Goal: Task Accomplishment & Management: Use online tool/utility

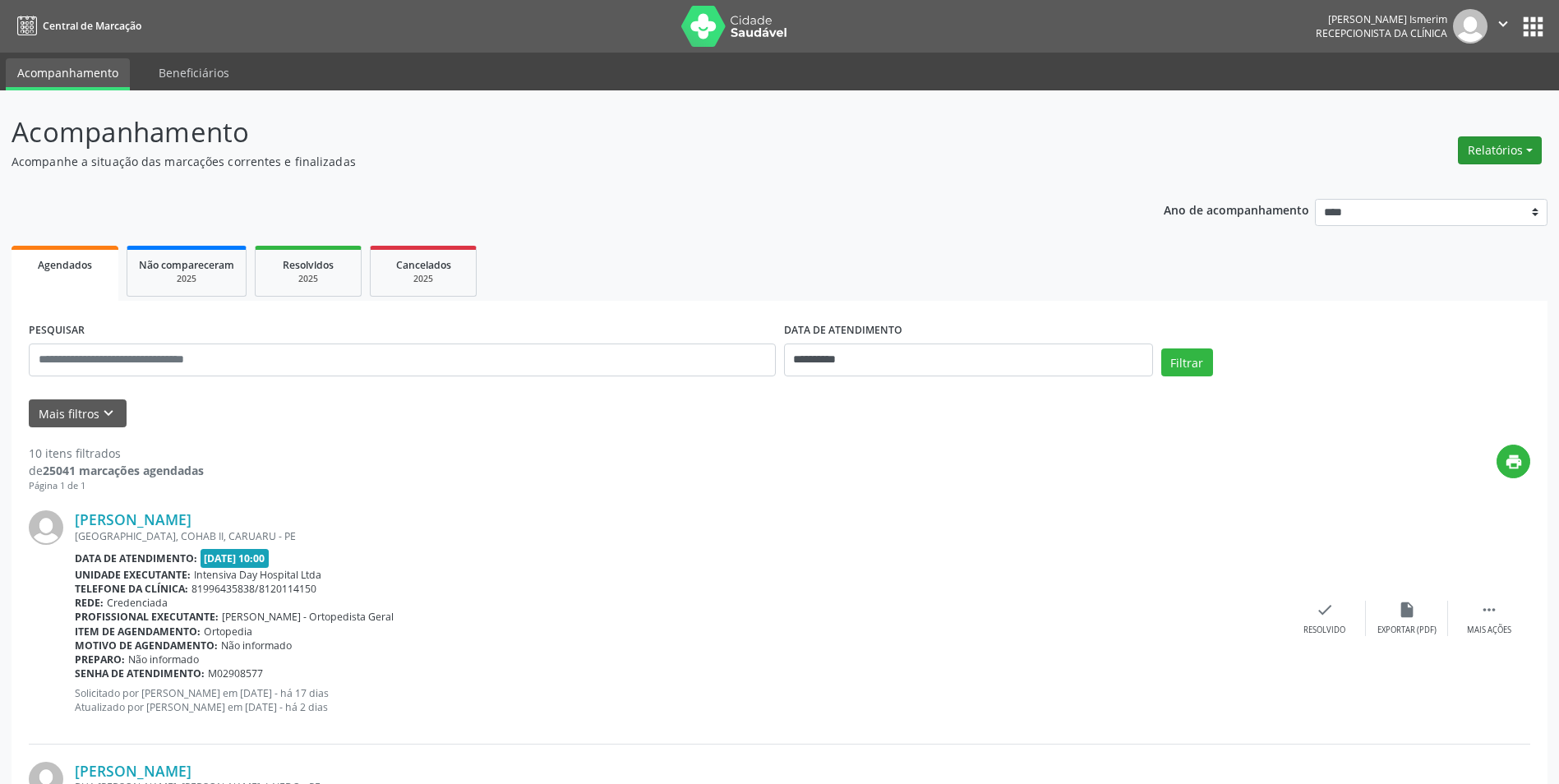
click at [1525, 152] on button "Relatórios" at bounding box center [1499, 150] width 84 height 28
click at [1474, 184] on link "Agendamentos" at bounding box center [1454, 185] width 177 height 23
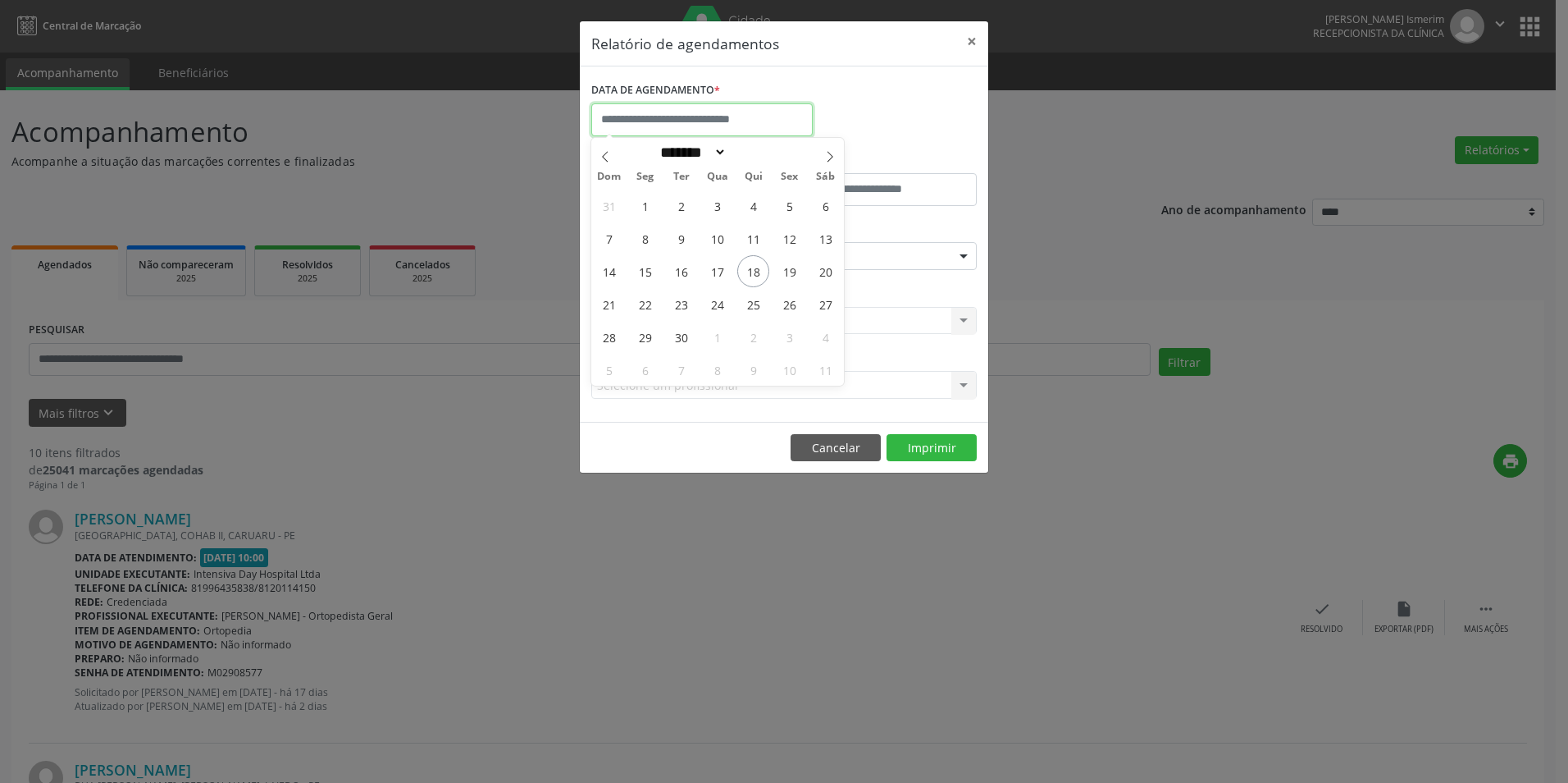
click at [731, 125] on input "text" at bounding box center [702, 120] width 222 height 33
click at [799, 271] on span "19" at bounding box center [788, 271] width 32 height 32
type input "**********"
click at [790, 272] on span "19" at bounding box center [788, 271] width 32 height 32
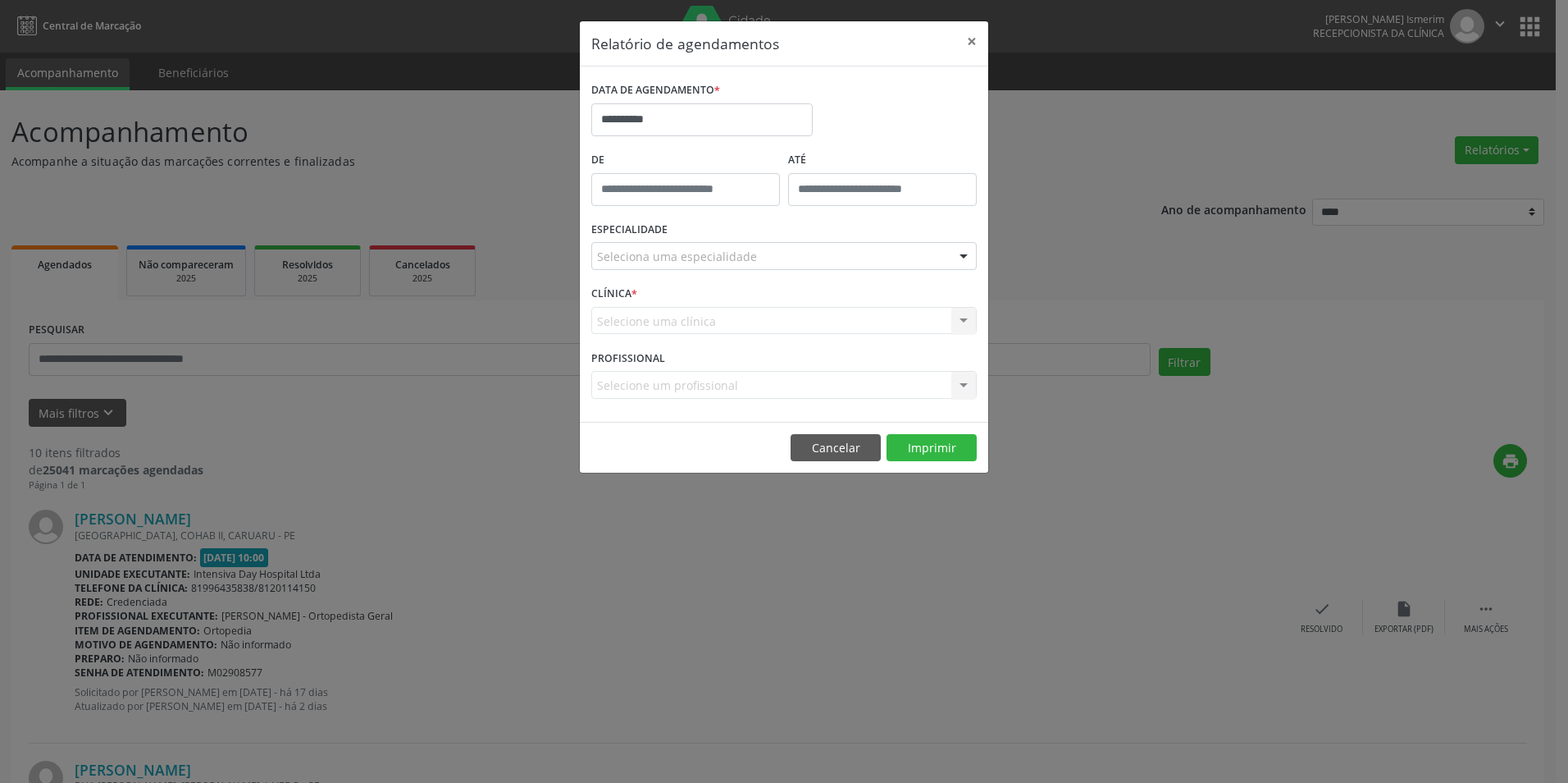
click at [914, 257] on div "Seleciona uma especialidade" at bounding box center [784, 256] width 385 height 28
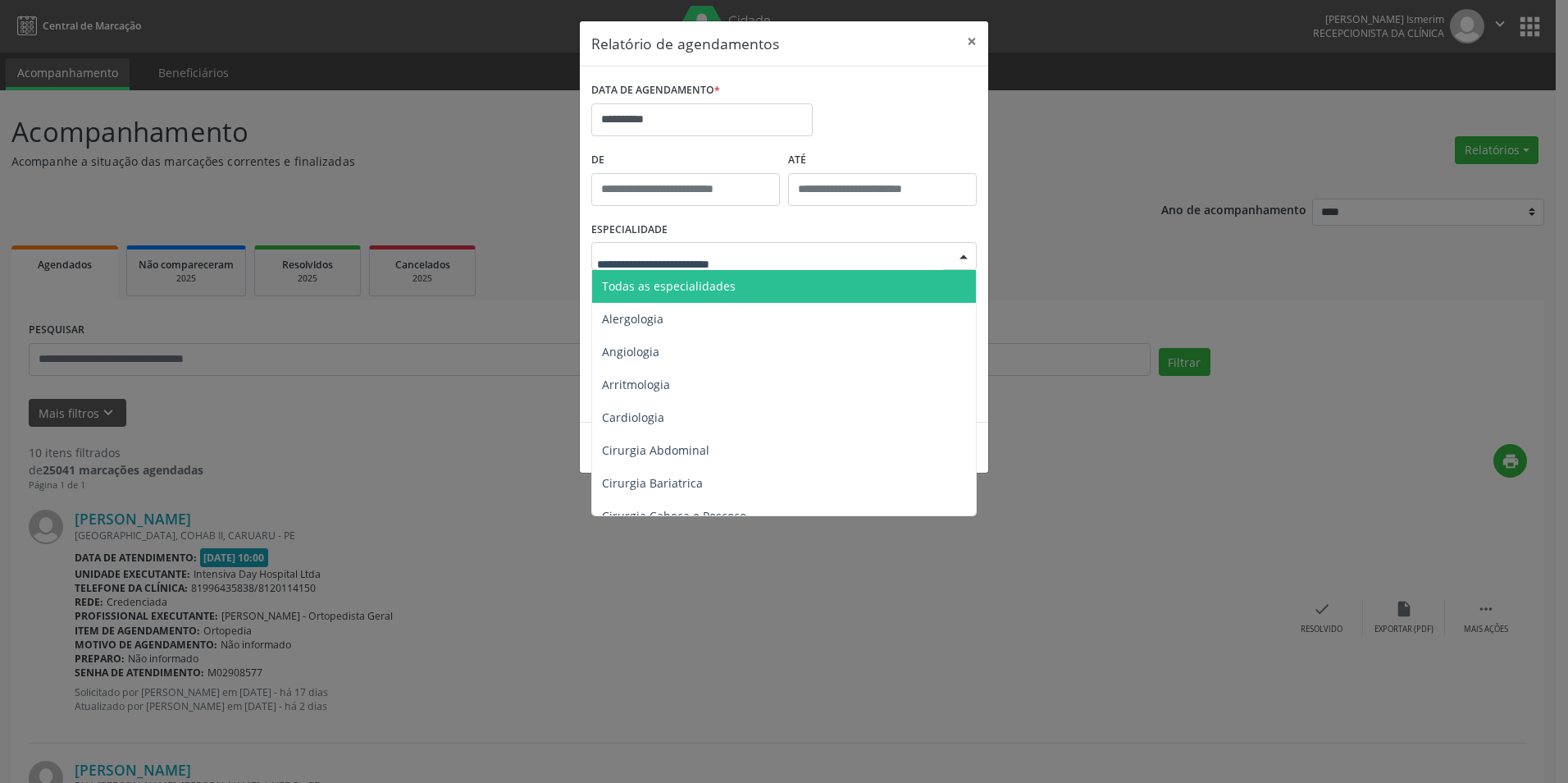
click at [884, 287] on span "Todas as especialidades" at bounding box center [784, 286] width 386 height 33
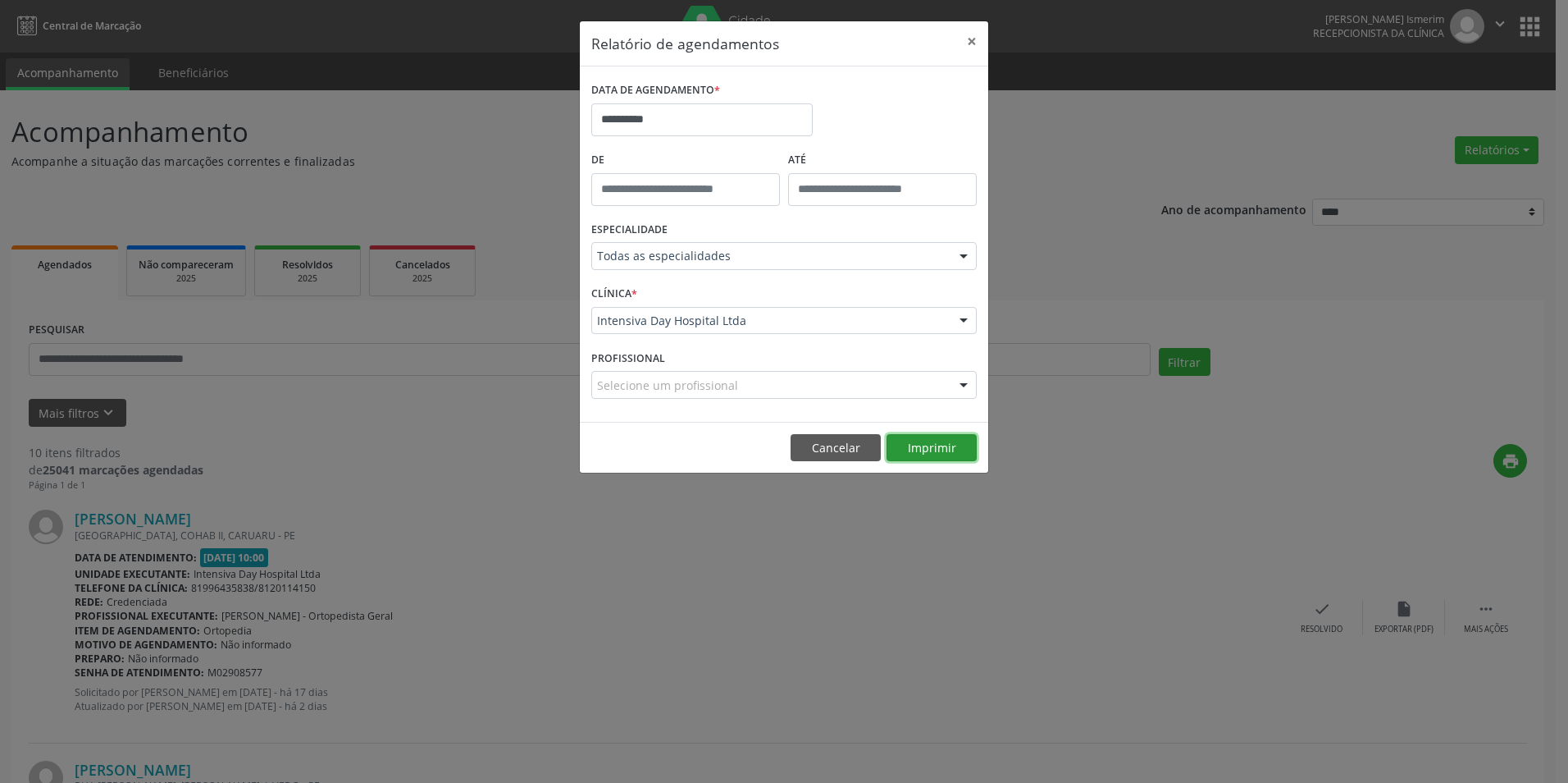
click at [925, 450] on button "Imprimir" at bounding box center [932, 447] width 91 height 28
